Goal: Find specific page/section: Find specific page/section

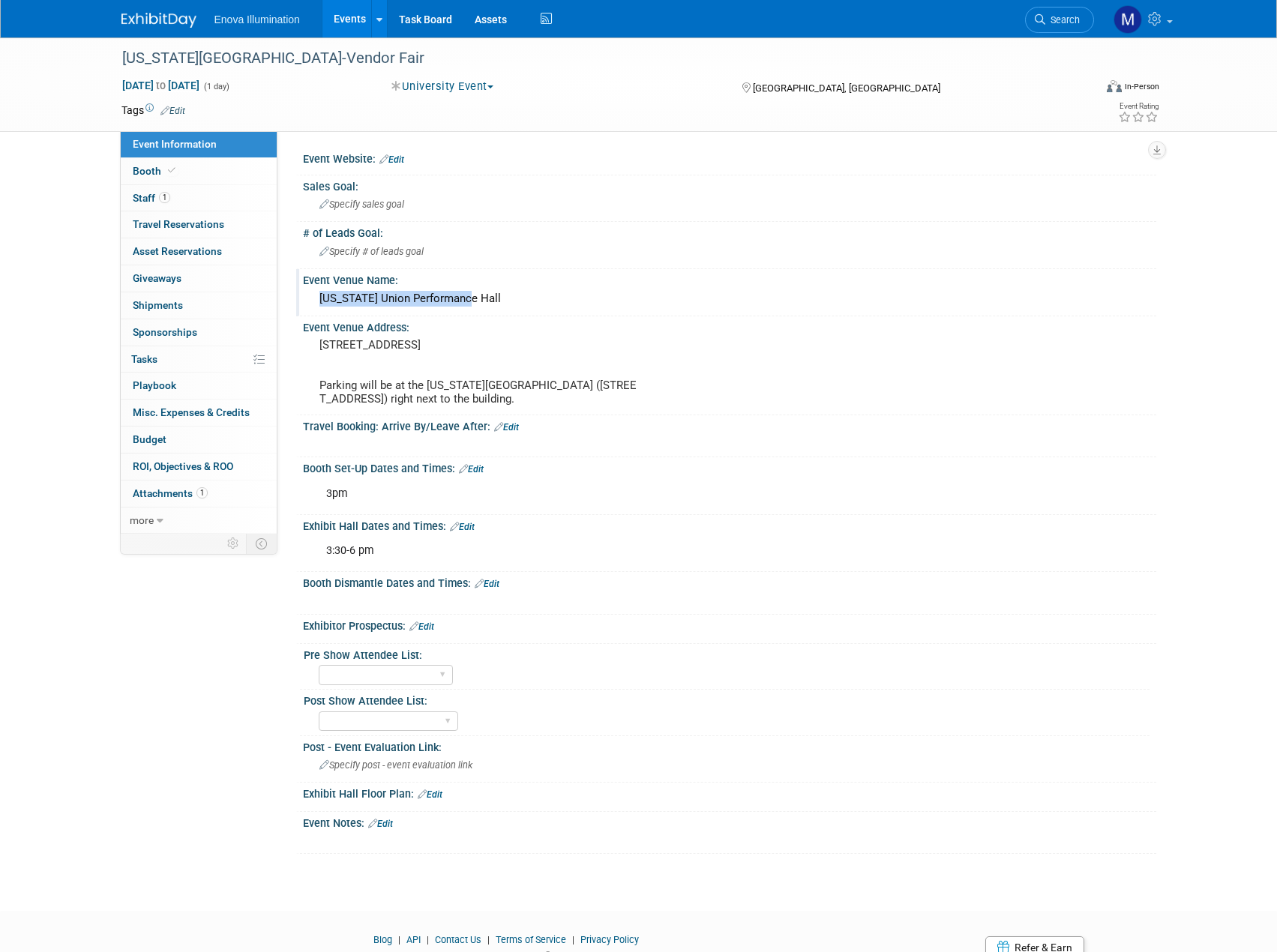
drag, startPoint x: 468, startPoint y: 294, endPoint x: 315, endPoint y: 302, distance: 153.2
click at [315, 302] on div "[US_STATE] Union Performance Hall" at bounding box center [730, 299] width 831 height 23
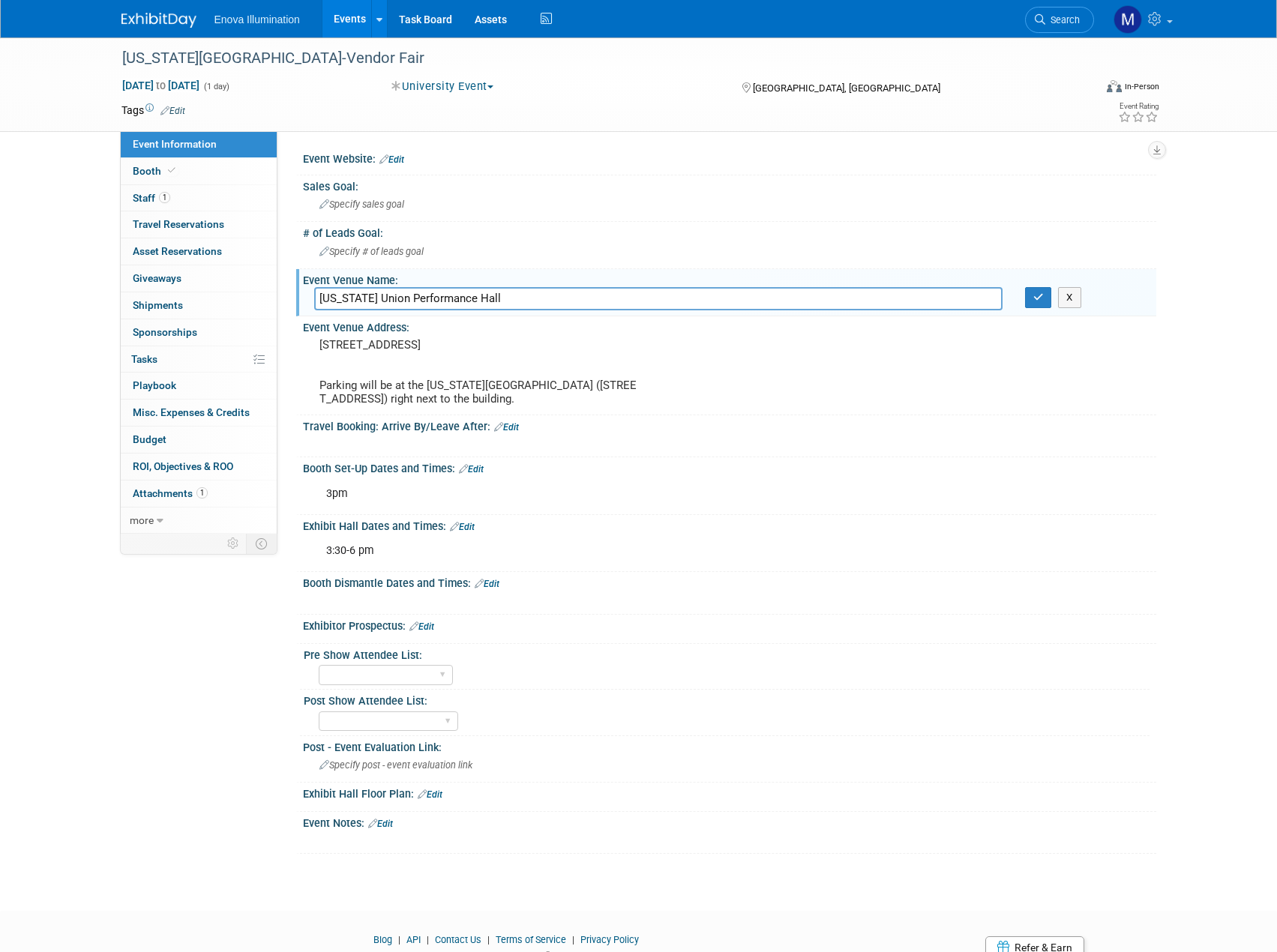
drag, startPoint x: 460, startPoint y: 297, endPoint x: 311, endPoint y: 300, distance: 149.0
click at [311, 300] on div "[US_STATE] Union Performance Hall" at bounding box center [658, 299] width 711 height 23
click at [1201, 257] on div "[US_STATE][GEOGRAPHIC_DATA]-Vendor Fair [DATE] to [DATE] (1 day) [DATE] to [DAT…" at bounding box center [638, 460] width 1277 height 846
click at [1057, 16] on span "Search" at bounding box center [1063, 19] width 34 height 11
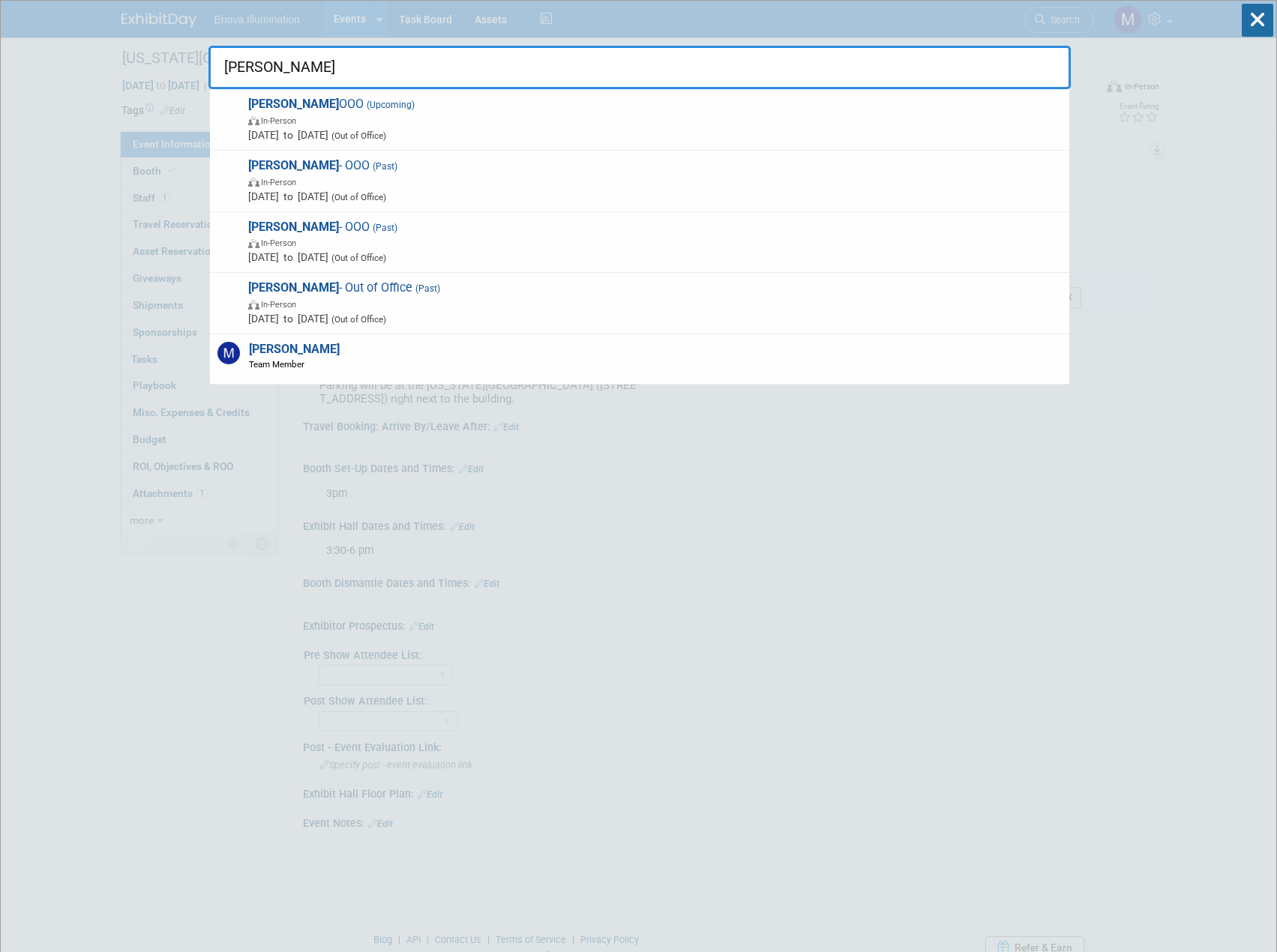
type input "[PERSON_NAME]"
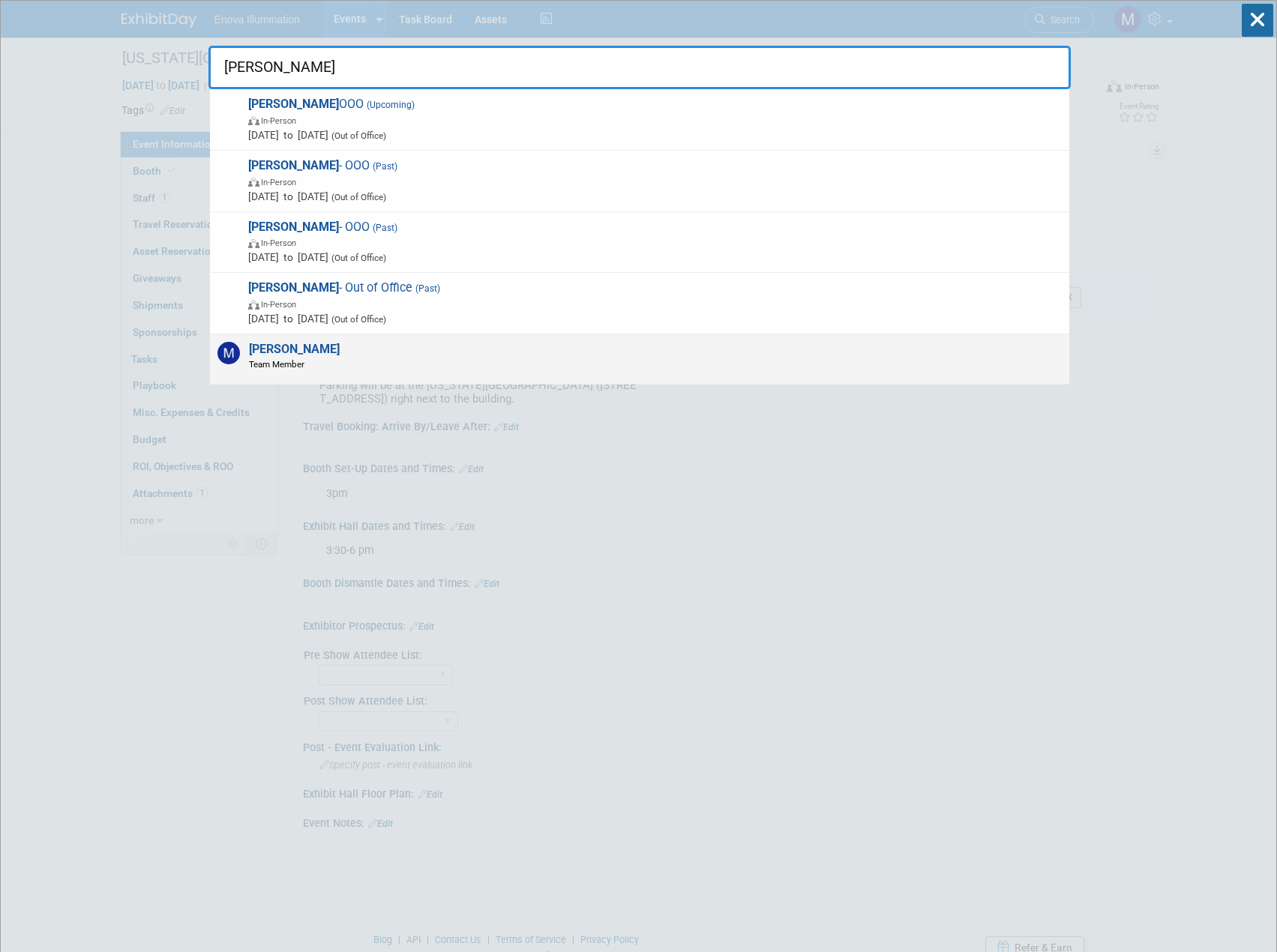
click at [529, 352] on div "[PERSON_NAME] Team Member" at bounding box center [640, 360] width 860 height 51
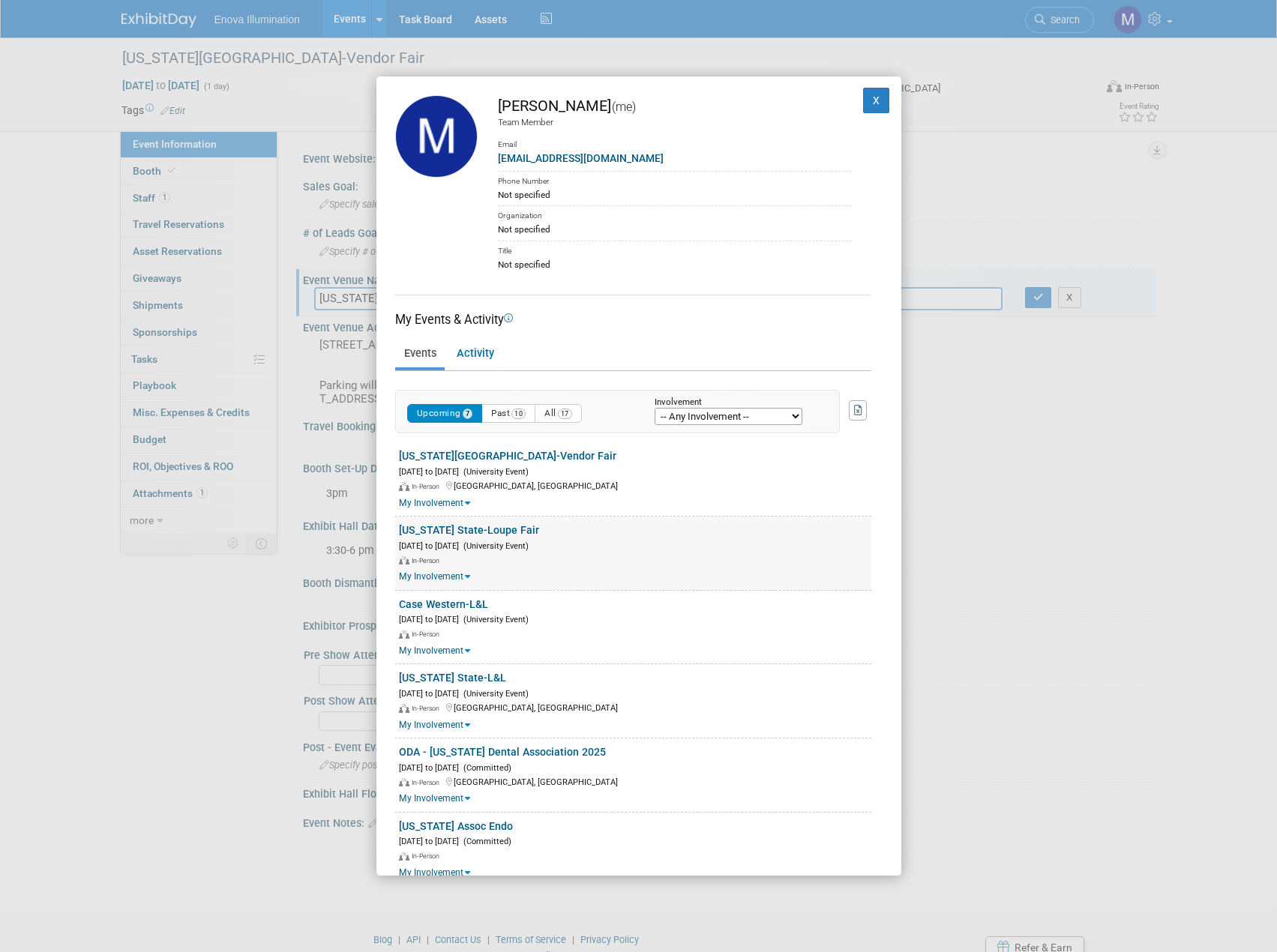
click at [466, 530] on link "[US_STATE] State-Loupe Fair" at bounding box center [469, 529] width 140 height 12
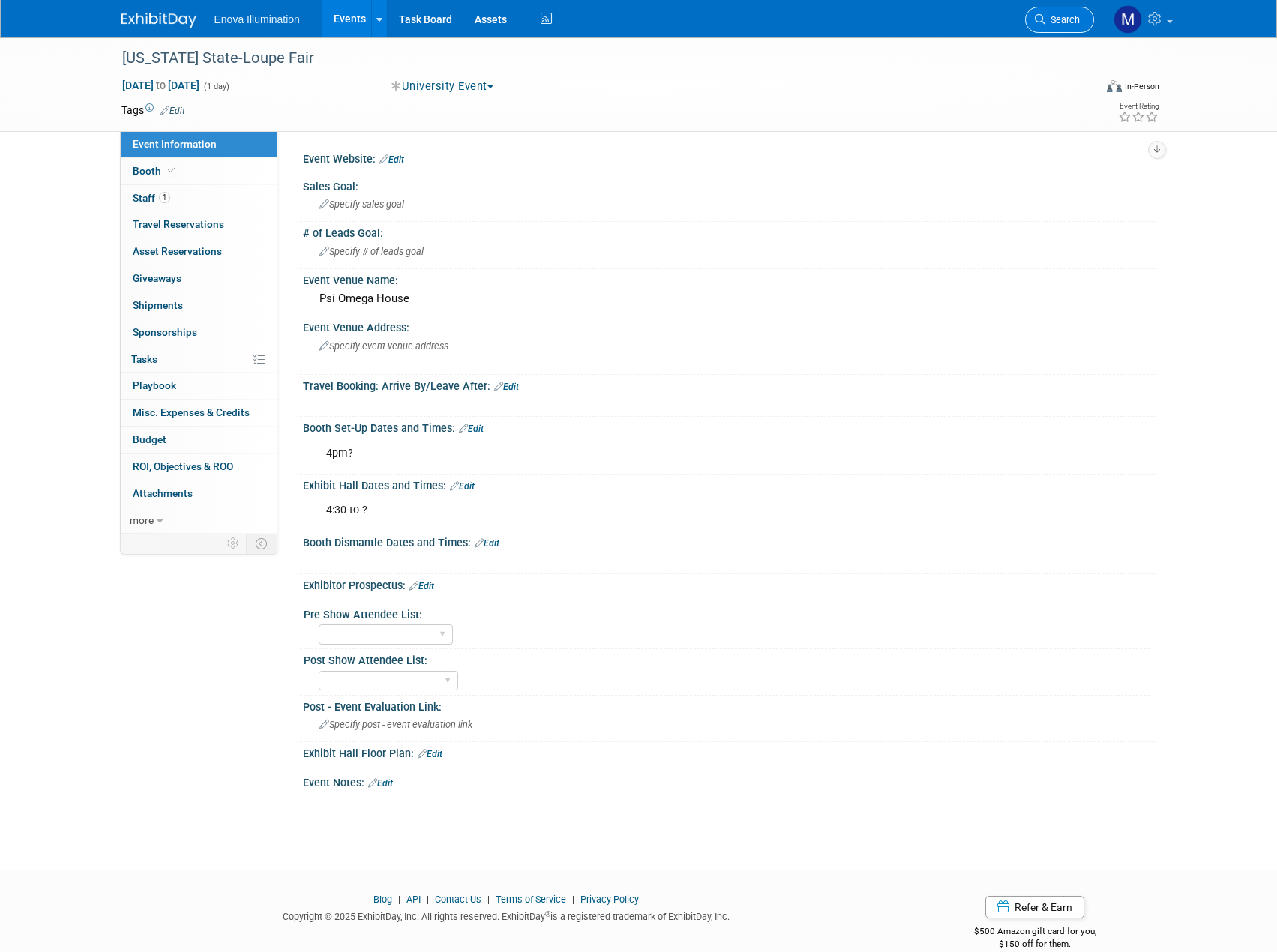
click at [1069, 14] on span "Search" at bounding box center [1063, 19] width 34 height 11
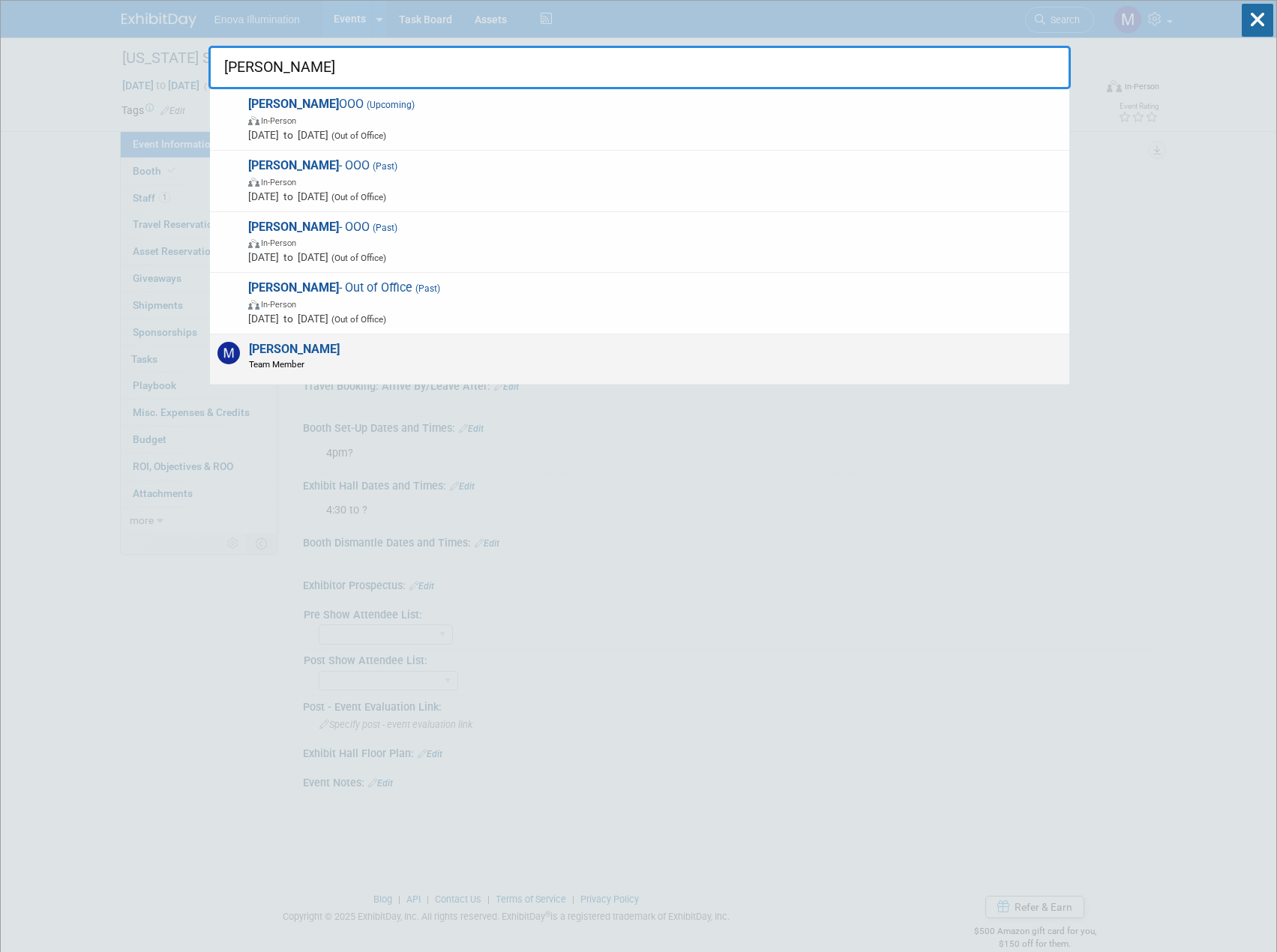
type input "[PERSON_NAME]"
click at [269, 364] on span "Team Member" at bounding box center [294, 364] width 91 height 12
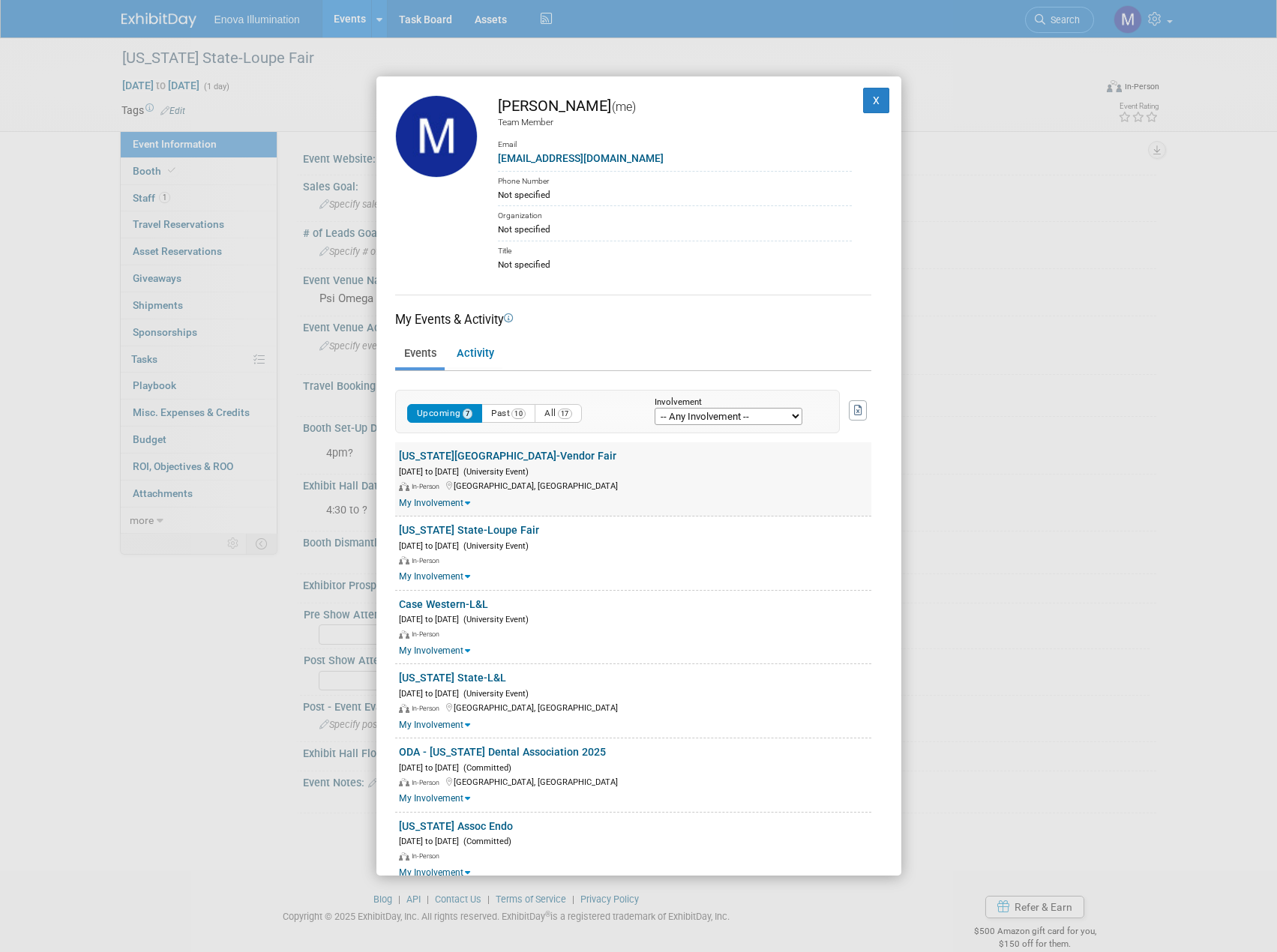
click at [502, 455] on link "[US_STATE][GEOGRAPHIC_DATA]-Vendor Fair" at bounding box center [507, 455] width 217 height 12
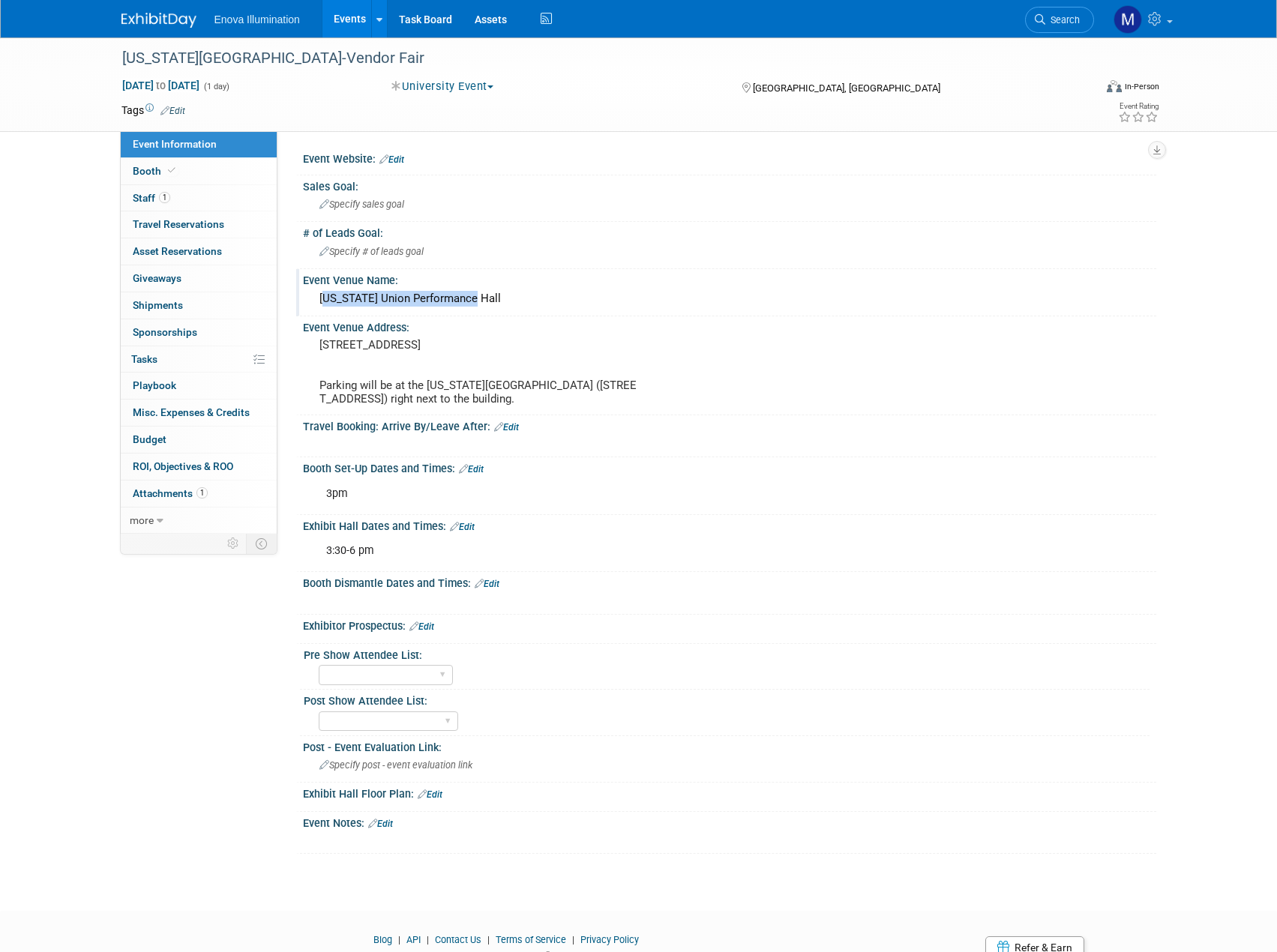
drag, startPoint x: 468, startPoint y: 302, endPoint x: 307, endPoint y: 311, distance: 161.3
click at [307, 311] on div "[US_STATE] Union Performance Hall" at bounding box center [730, 300] width 853 height 25
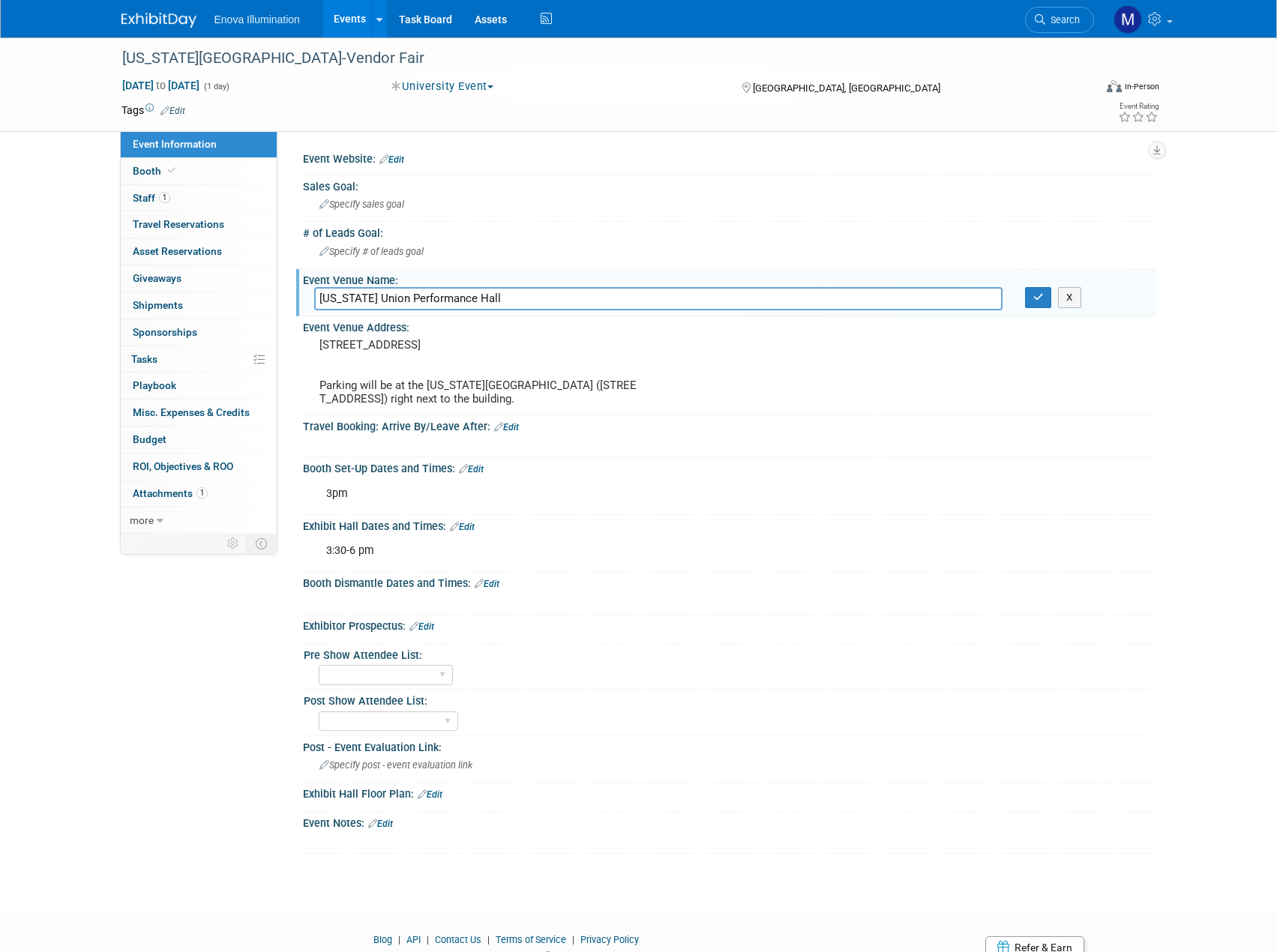
drag, startPoint x: 464, startPoint y: 297, endPoint x: 322, endPoint y: 300, distance: 142.0
click at [322, 300] on input "[US_STATE] Union Performance Hall" at bounding box center [659, 299] width 688 height 23
